Goal: Transaction & Acquisition: Purchase product/service

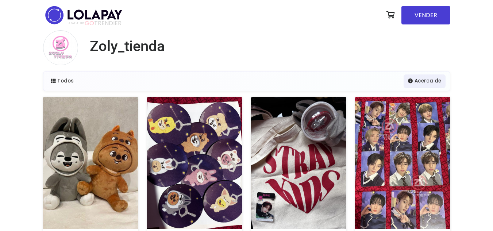
click at [102, 77] on div "Todos Acerca de" at bounding box center [246, 81] width 407 height 19
click at [57, 80] on link "Todos" at bounding box center [62, 80] width 32 height 13
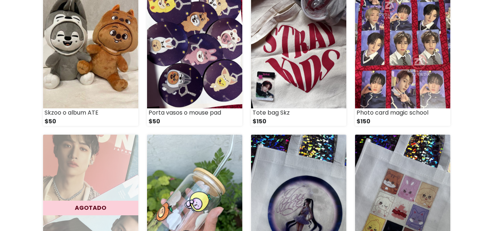
scroll to position [107, 0]
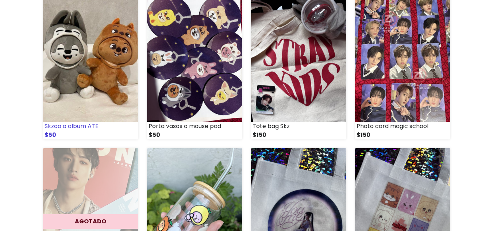
click at [71, 81] on img at bounding box center [90, 56] width 95 height 132
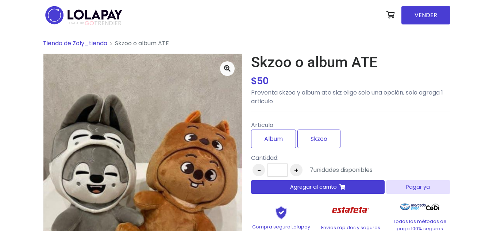
drag, startPoint x: 497, startPoint y: 44, endPoint x: 496, endPoint y: 38, distance: 6.3
click at [493, 38] on html "POWERED BY GO TRENDIER" at bounding box center [246, 170] width 493 height 340
click at [316, 130] on label "Skzoo" at bounding box center [319, 139] width 43 height 19
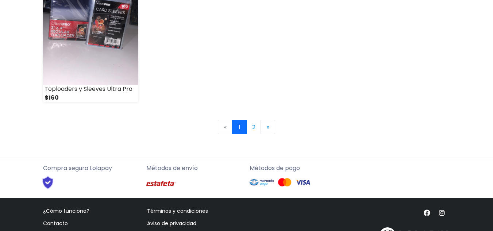
scroll to position [1125, 0]
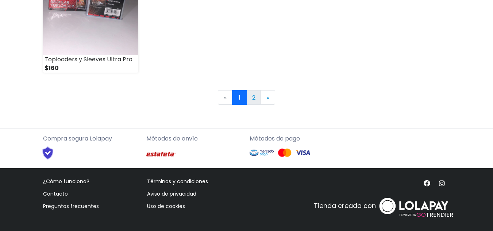
click at [256, 94] on link "2" at bounding box center [254, 97] width 15 height 15
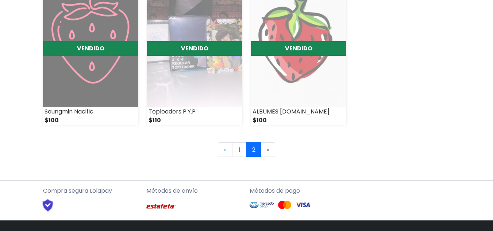
scroll to position [759, 0]
